Goal: Task Accomplishment & Management: Manage account settings

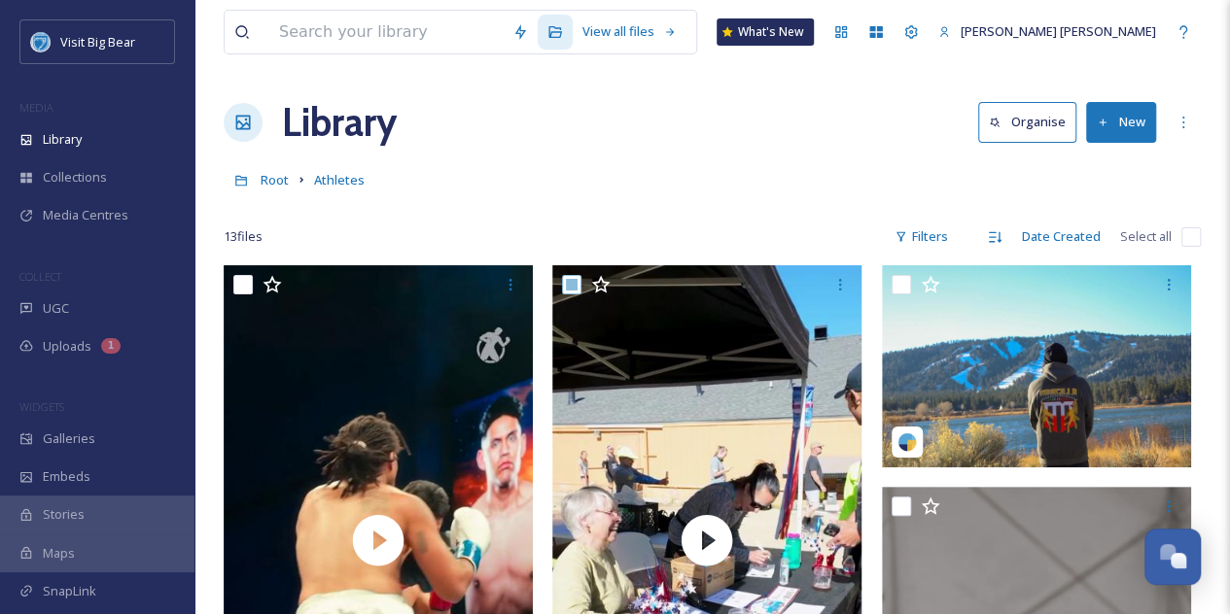
checkbox input "true"
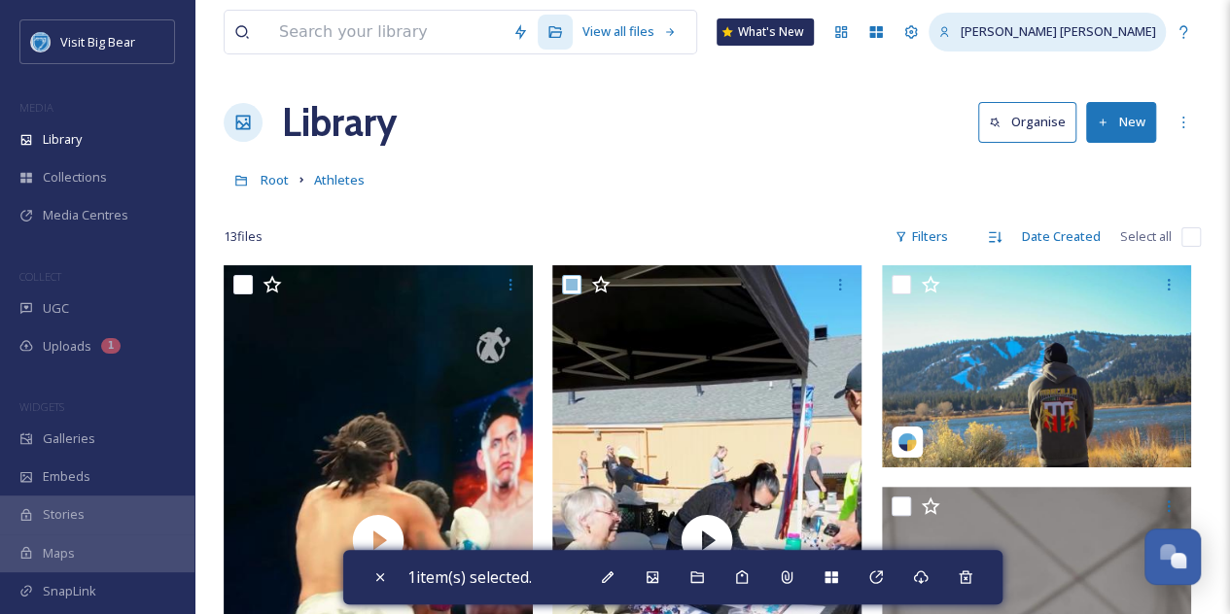
click at [1112, 44] on div "[PERSON_NAME] [PERSON_NAME]" at bounding box center [1046, 32] width 237 height 38
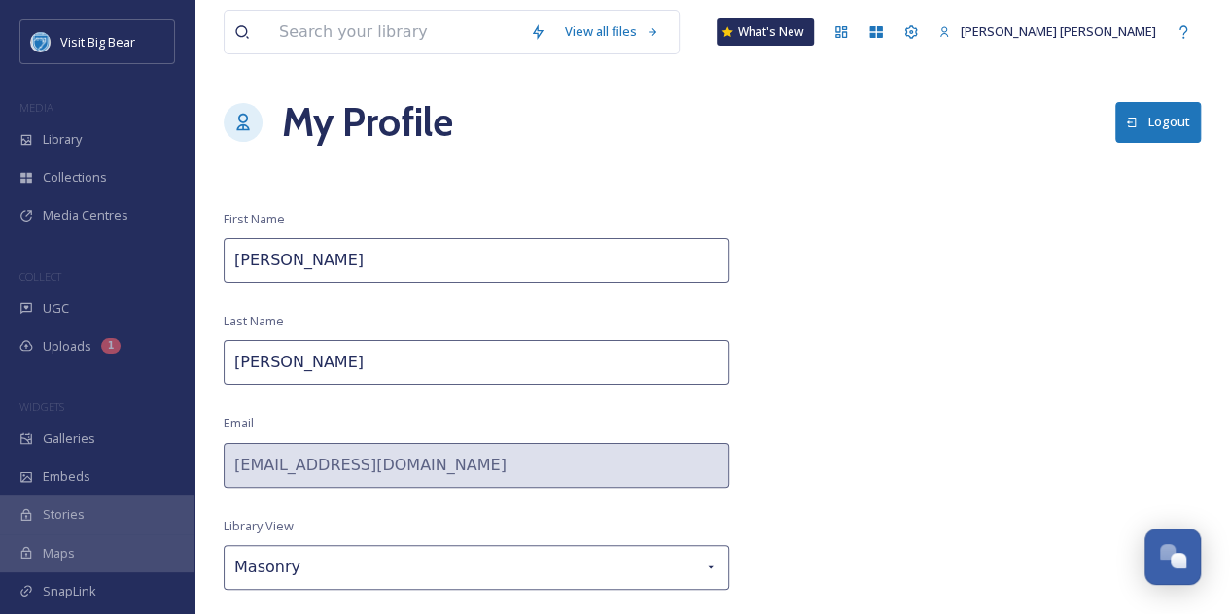
click at [336, 263] on input "[PERSON_NAME]" at bounding box center [477, 260] width 506 height 45
type input "[PERSON_NAME]"
type input "Cadorna"
click at [375, 320] on div "First Name [PERSON_NAME] Last Name [PERSON_NAME] Email [EMAIL_ADDRESS][DOMAIN_N…" at bounding box center [477, 434] width 506 height 449
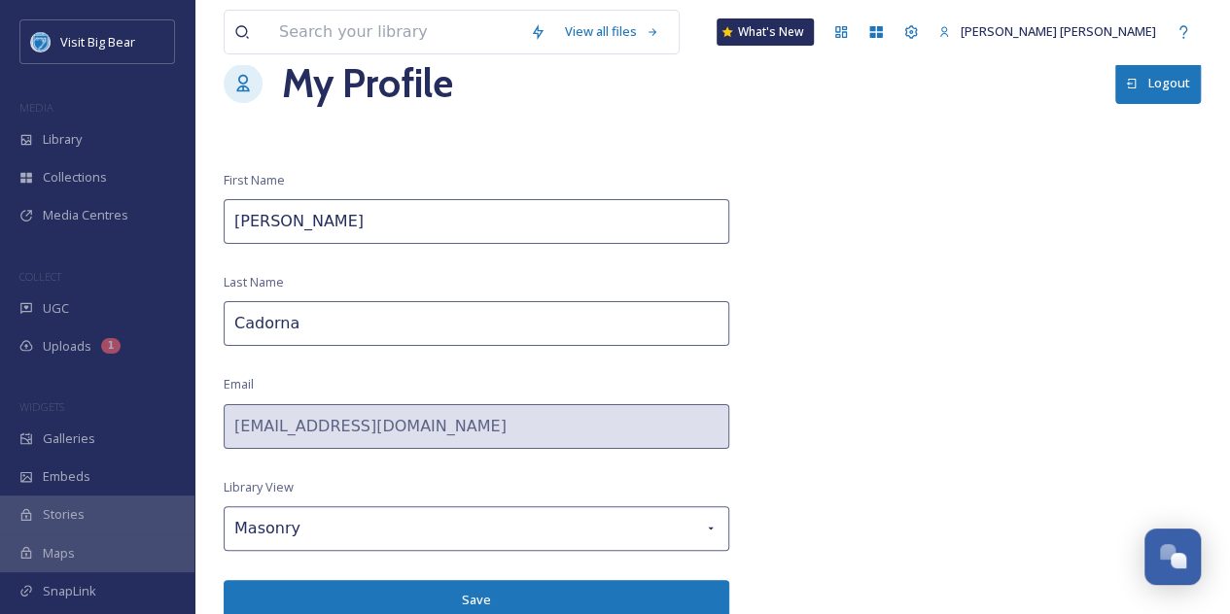
scroll to position [41, 0]
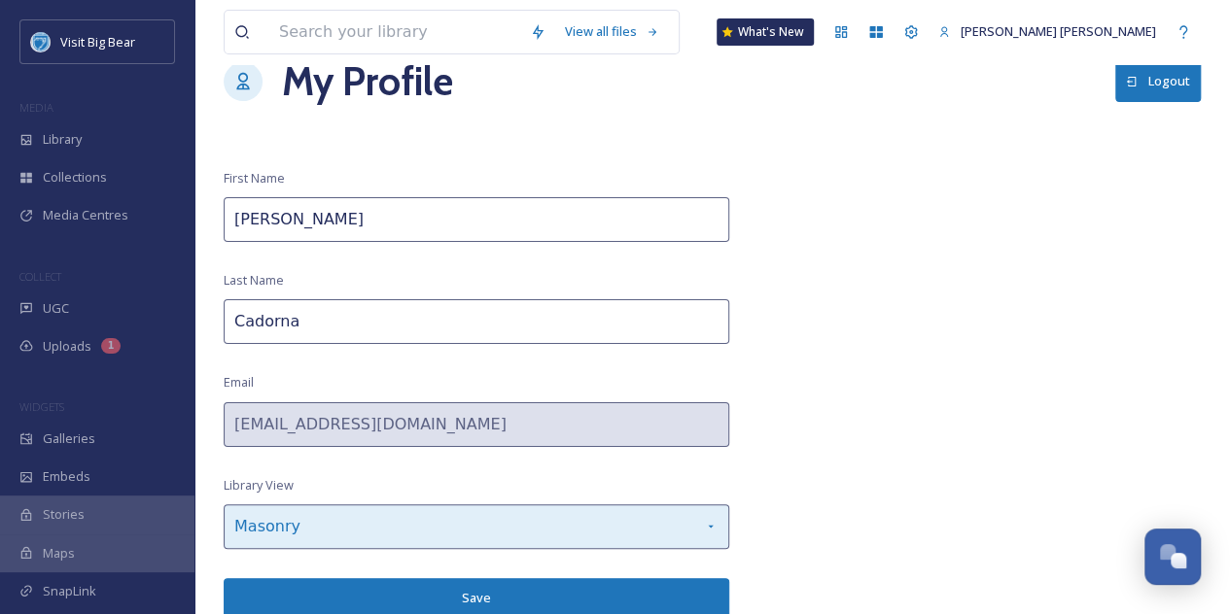
click at [716, 519] on icon at bounding box center [711, 527] width 16 height 16
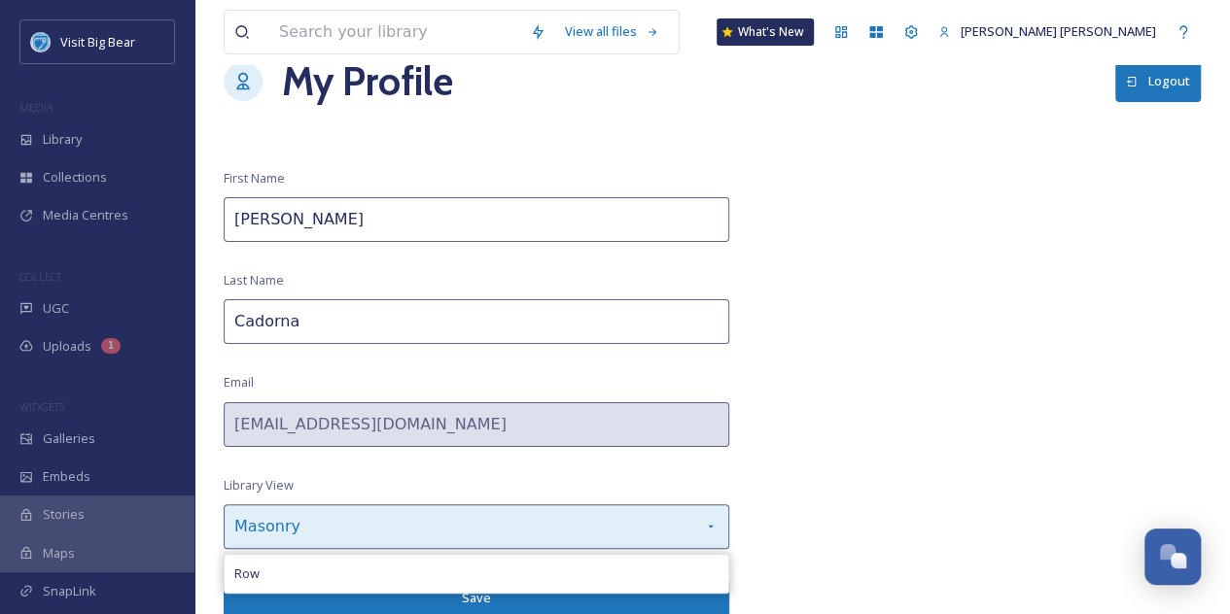
click at [716, 519] on icon at bounding box center [711, 527] width 16 height 16
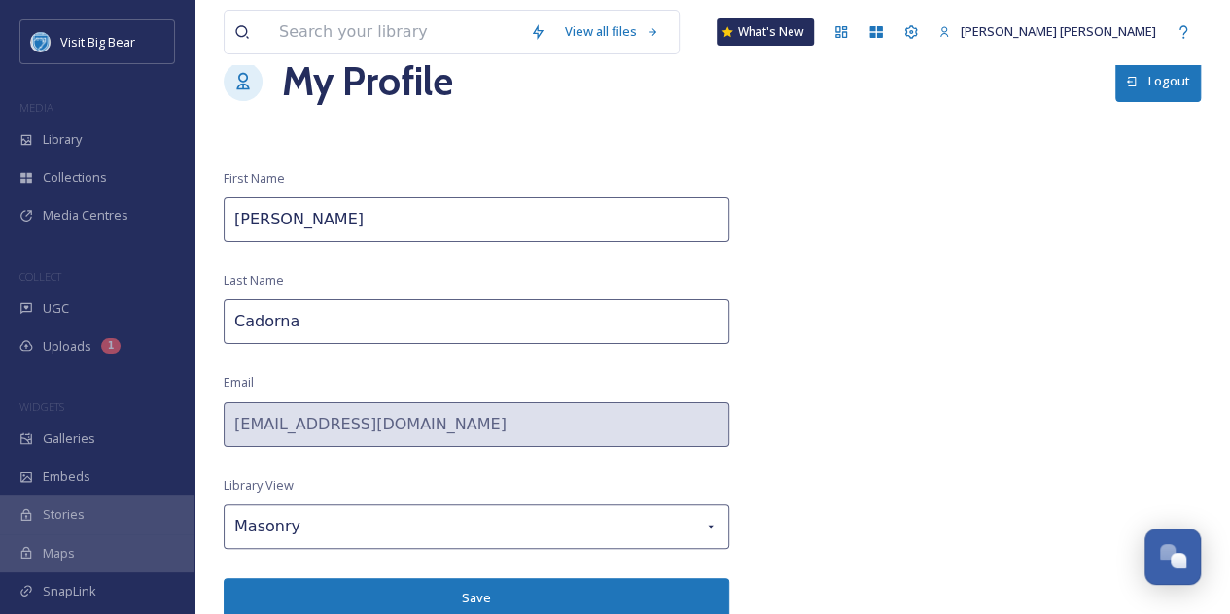
click at [805, 470] on div "View all files What's New [PERSON_NAME] [PERSON_NAME] My Profile Logout First N…" at bounding box center [711, 288] width 1035 height 659
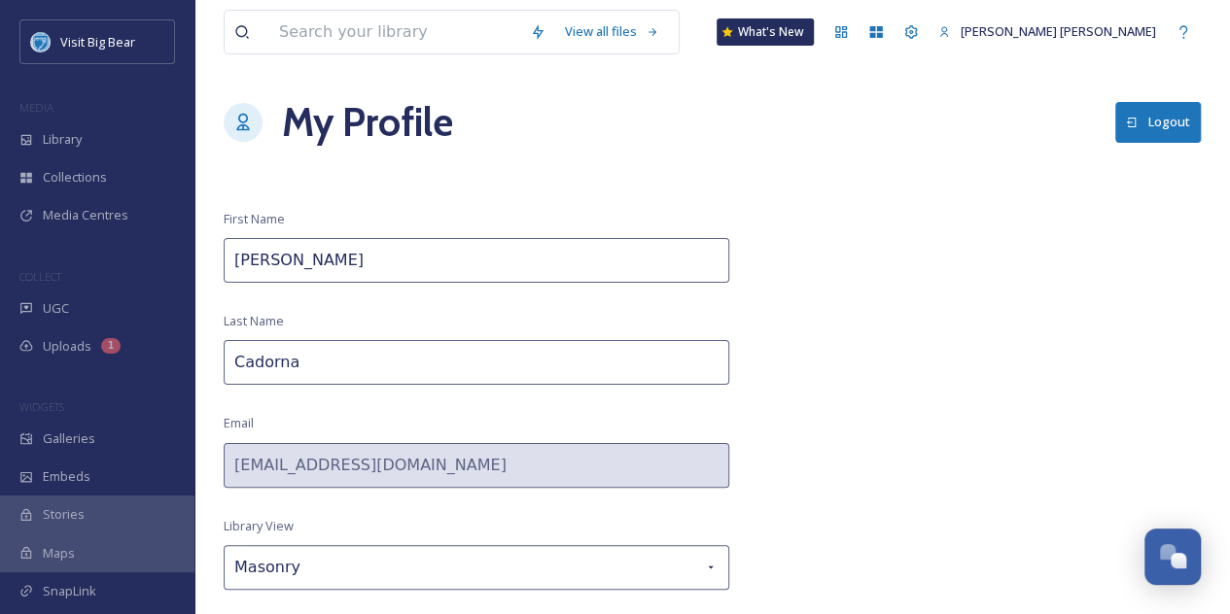
scroll to position [0, 0]
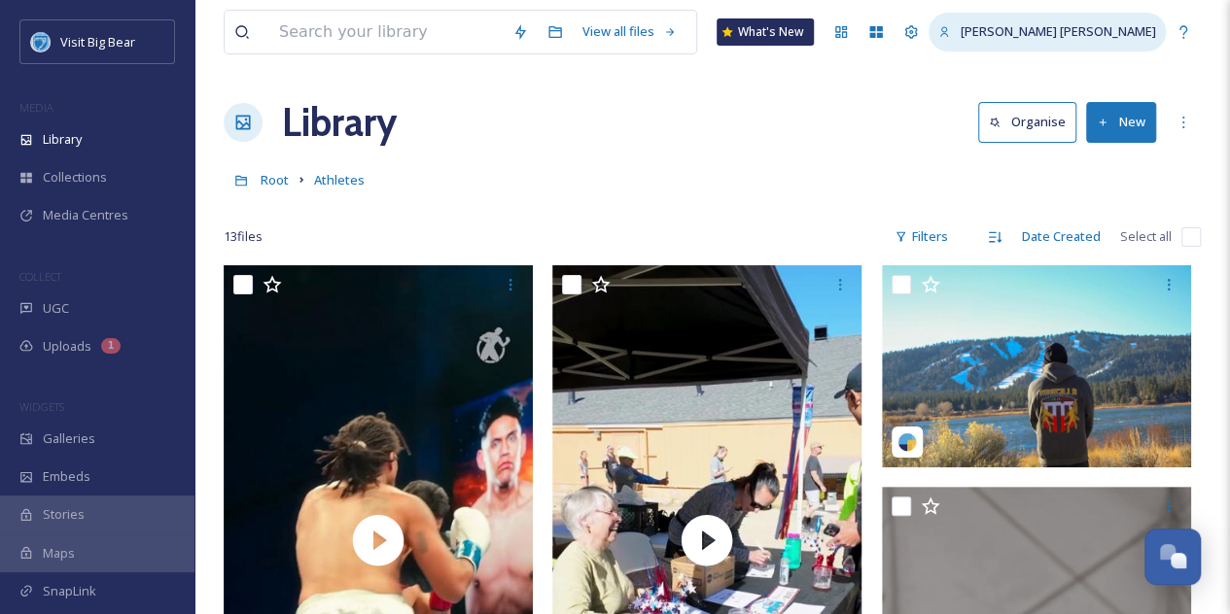
click at [1075, 32] on span "[PERSON_NAME] [PERSON_NAME]" at bounding box center [1058, 30] width 195 height 17
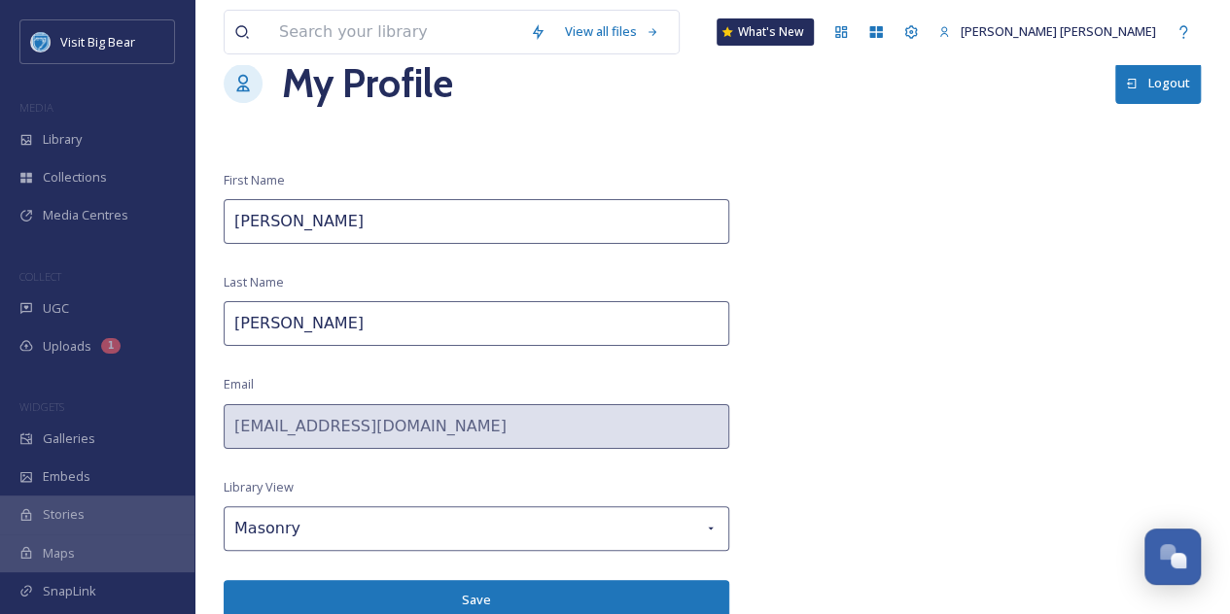
scroll to position [41, 0]
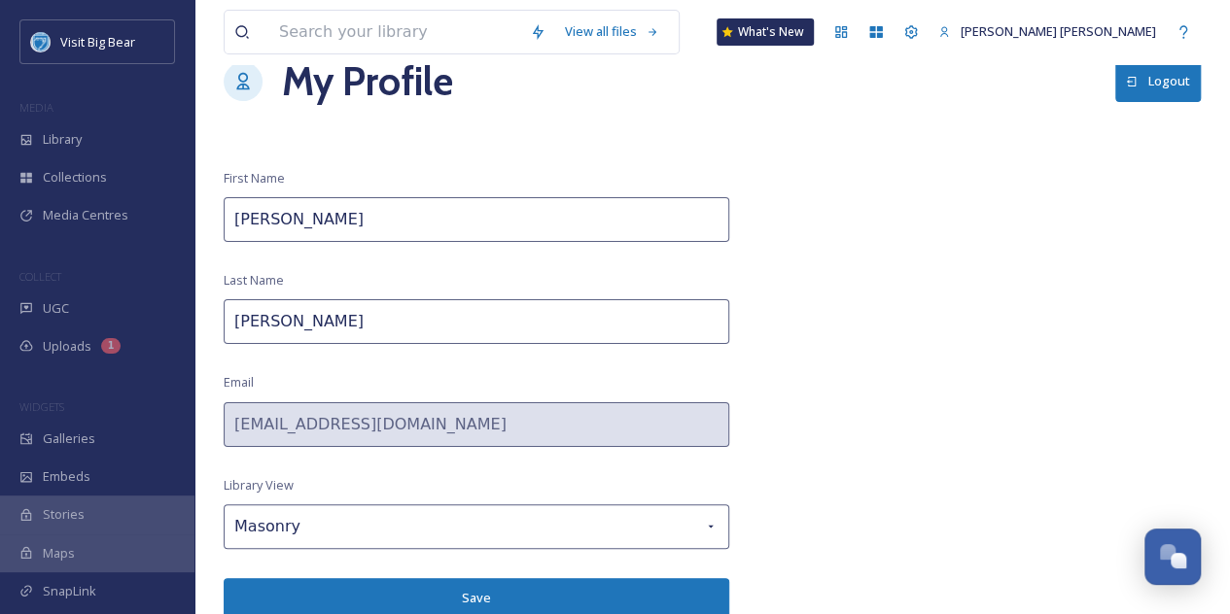
click at [444, 236] on input "[PERSON_NAME]" at bounding box center [477, 219] width 506 height 45
type input "[PERSON_NAME]"
type input "Cadorna"
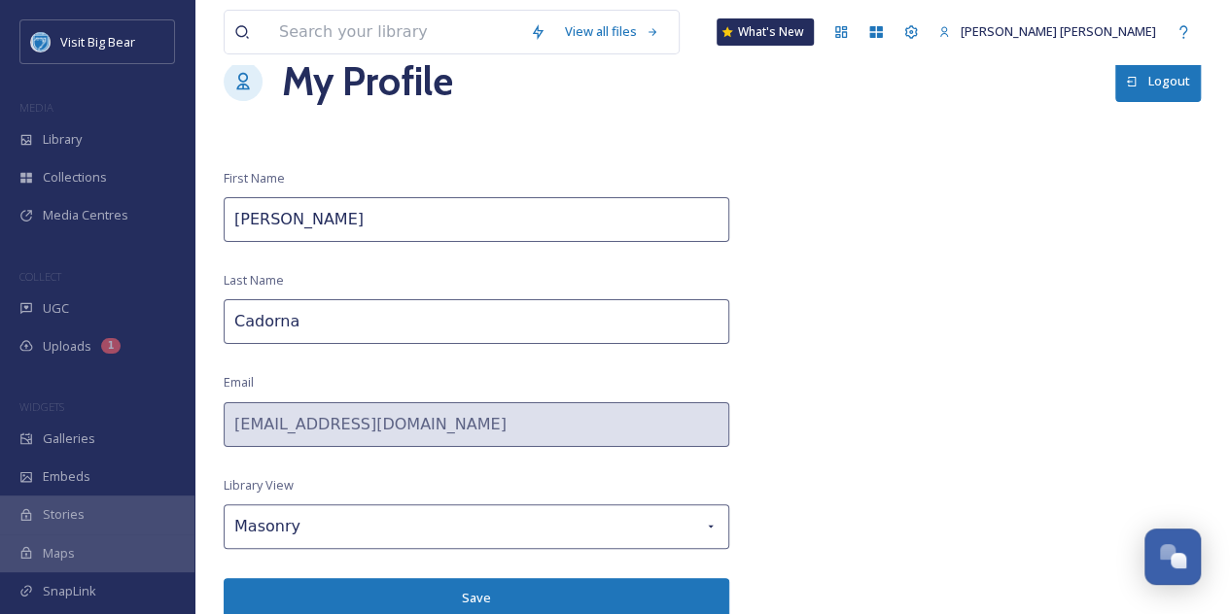
click at [491, 594] on button "Save" at bounding box center [477, 598] width 506 height 40
